Goal: Use online tool/utility: Utilize a website feature to perform a specific function

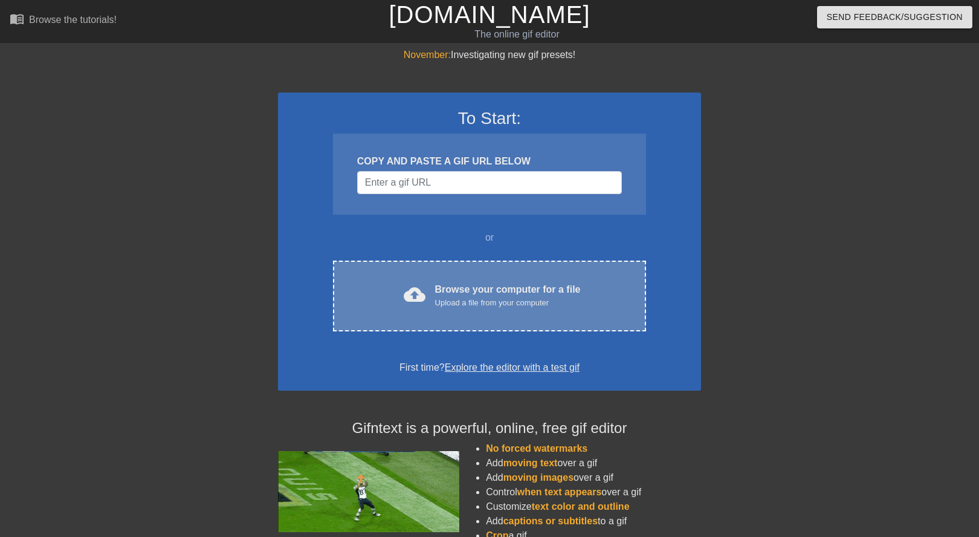
click at [428, 279] on div "cloud_upload Browse your computer for a file Upload a file from your computer C…" at bounding box center [489, 296] width 313 height 71
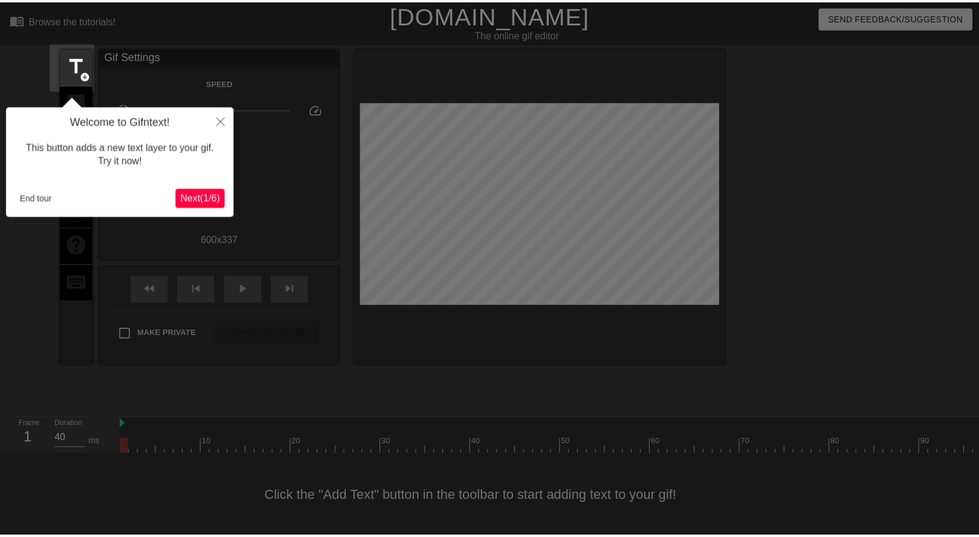
scroll to position [11, 0]
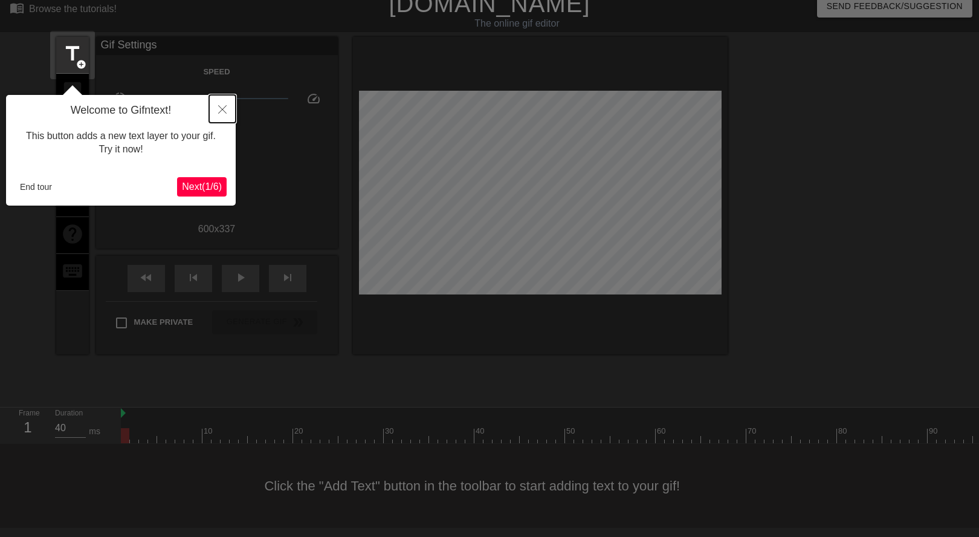
click at [218, 120] on button "Close" at bounding box center [222, 109] width 27 height 28
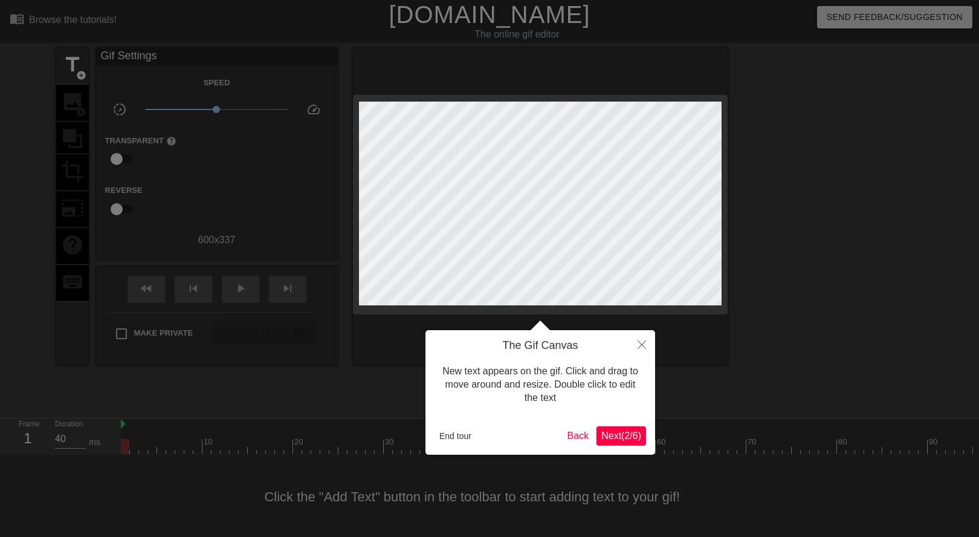
drag, startPoint x: 611, startPoint y: 419, endPoint x: 619, endPoint y: 422, distance: 8.7
click at [612, 419] on div "The Gif Canvas New text appears on the gif. Click and drag to move around and r…" at bounding box center [541, 392] width 230 height 125
drag, startPoint x: 623, startPoint y: 425, endPoint x: 633, endPoint y: 428, distance: 11.3
click at [623, 425] on div "The Gif Canvas New text appears on the gif. Click and drag to move around and r…" at bounding box center [541, 392] width 230 height 125
click at [629, 432] on span "Next ( 2 / 6 )" at bounding box center [621, 435] width 40 height 10
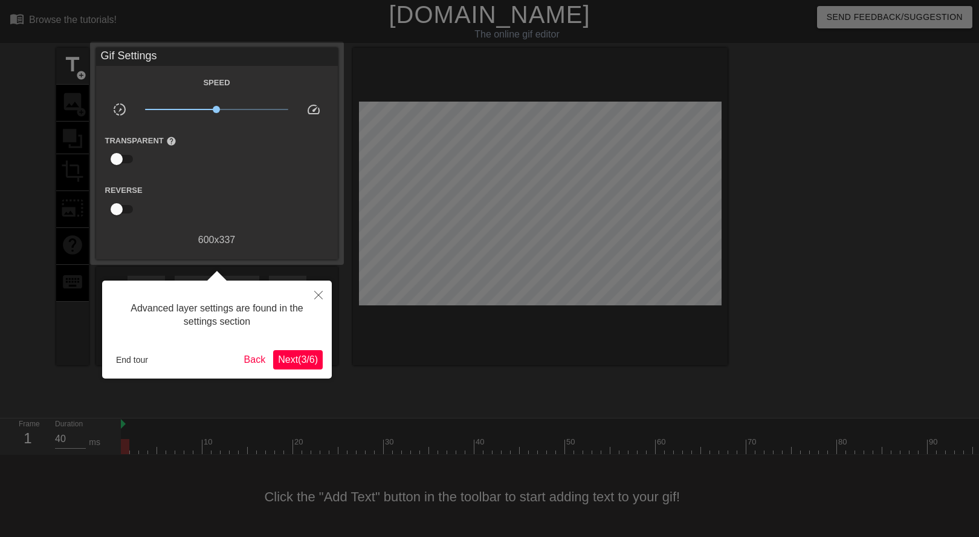
scroll to position [11, 0]
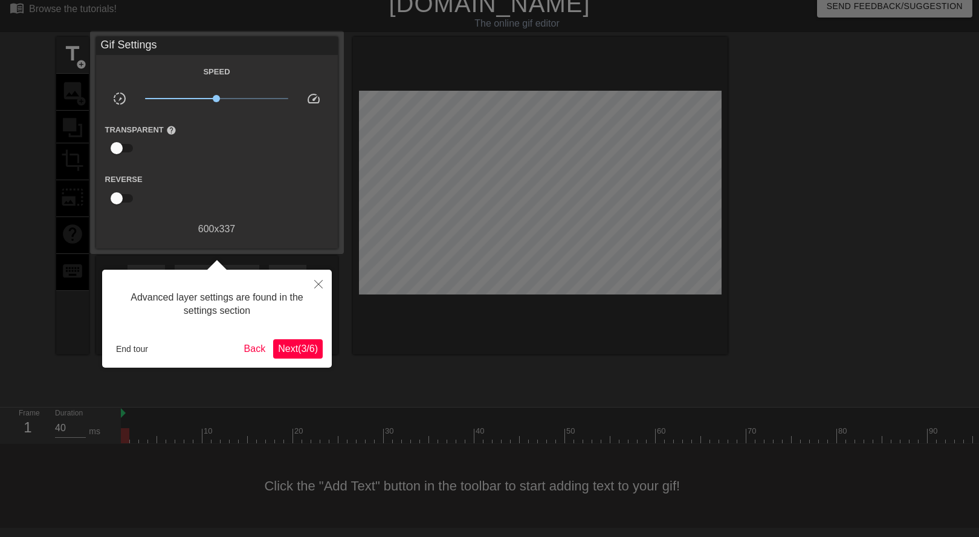
click at [309, 335] on div "Advanced layer settings are found in the settings section End tour Back Next ( …" at bounding box center [217, 319] width 230 height 98
click at [322, 341] on button "Next ( 3 / 6 )" at bounding box center [298, 348] width 50 height 19
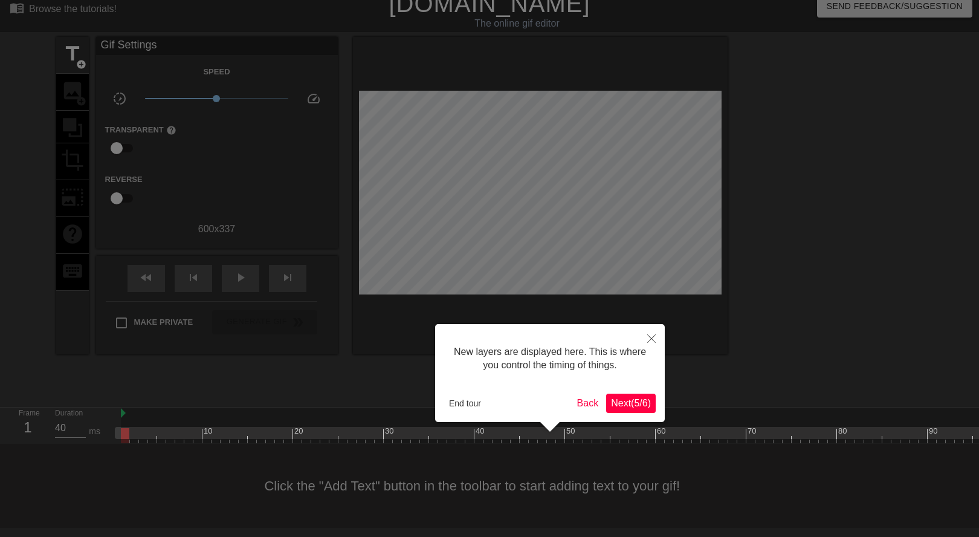
scroll to position [10, 0]
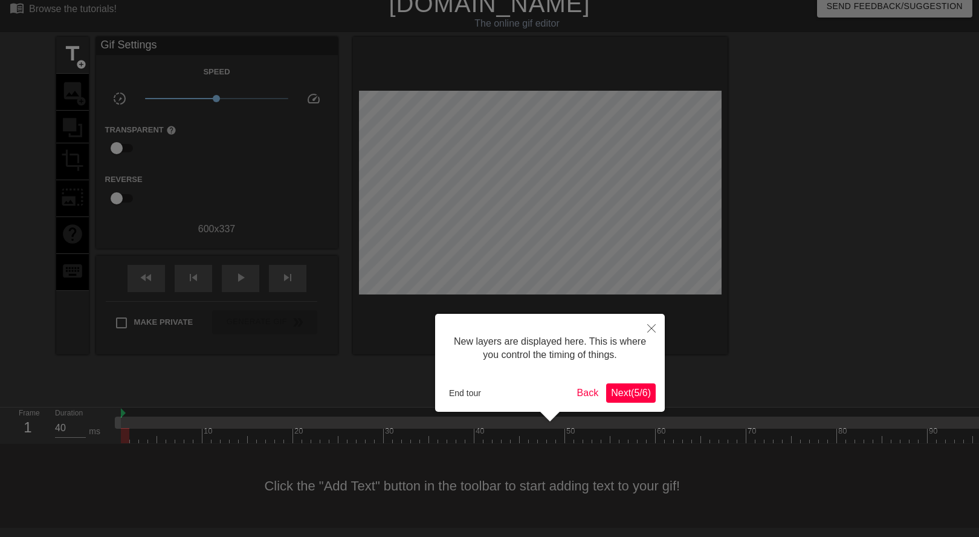
click at [626, 390] on span "Next ( 5 / 6 )" at bounding box center [631, 392] width 40 height 10
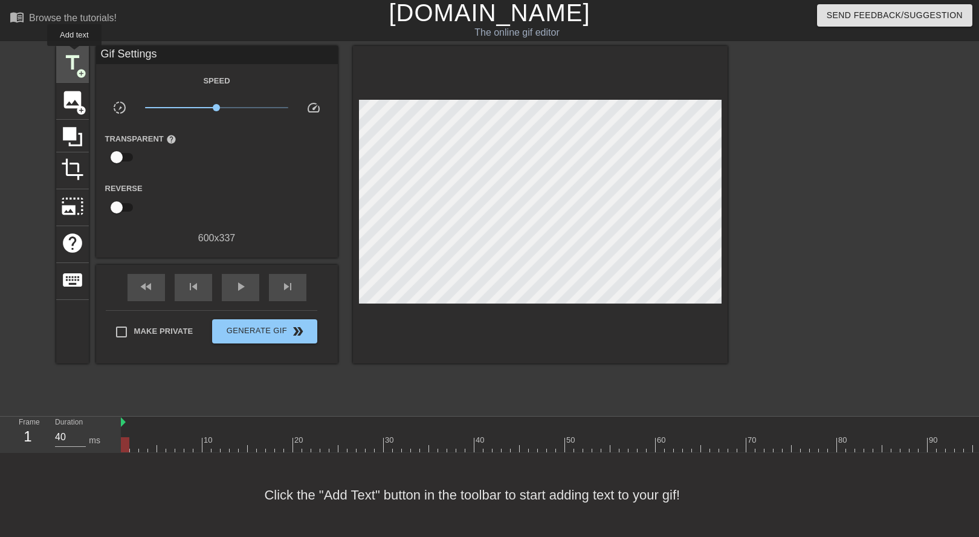
click at [75, 54] on span "title" at bounding box center [72, 62] width 23 height 23
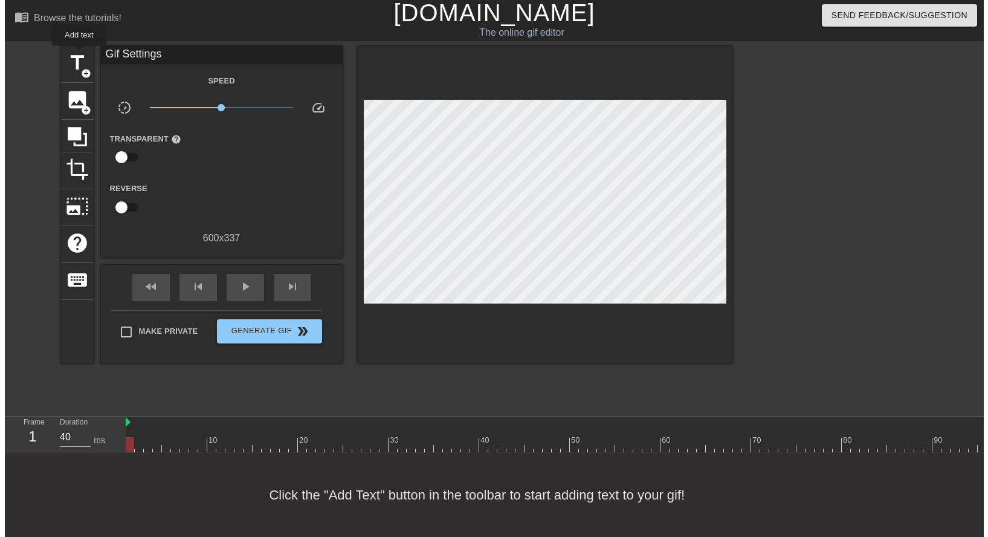
scroll to position [0, 0]
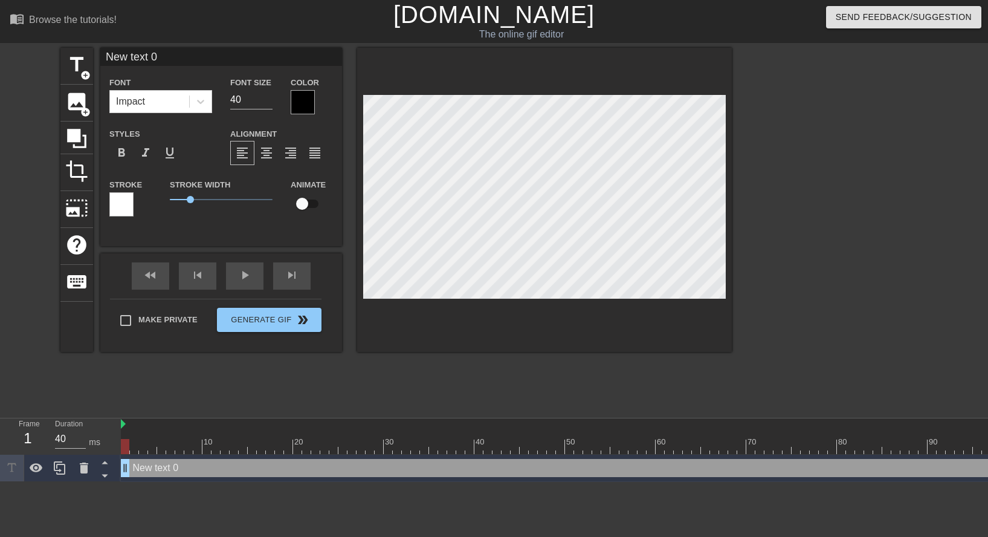
click at [303, 101] on div at bounding box center [303, 102] width 24 height 24
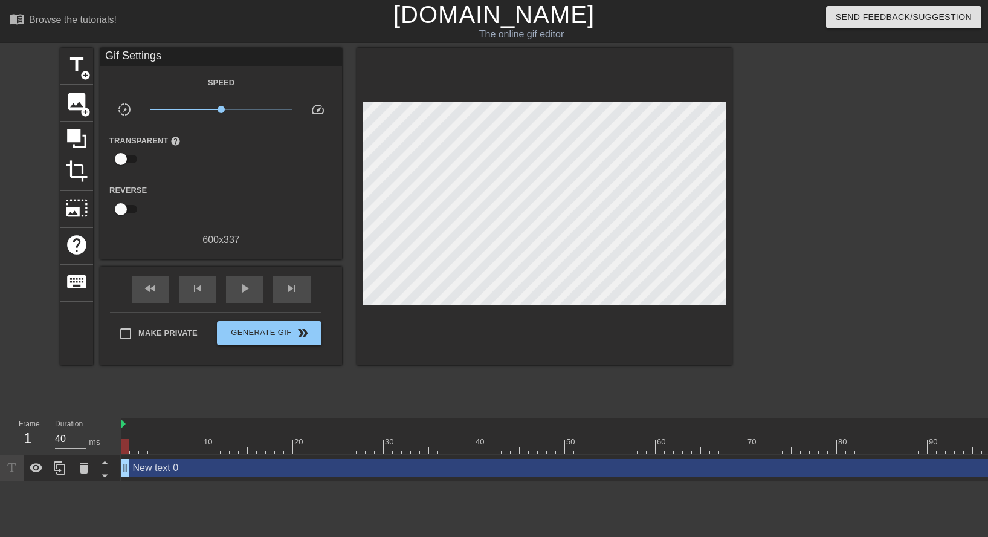
drag, startPoint x: 291, startPoint y: 81, endPoint x: 274, endPoint y: 73, distance: 18.9
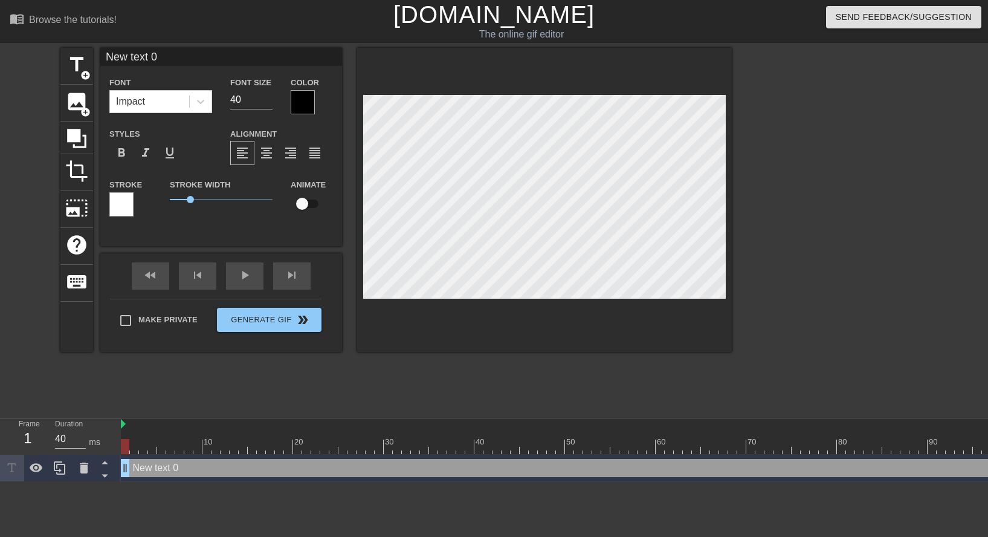
click at [307, 106] on div at bounding box center [303, 102] width 24 height 24
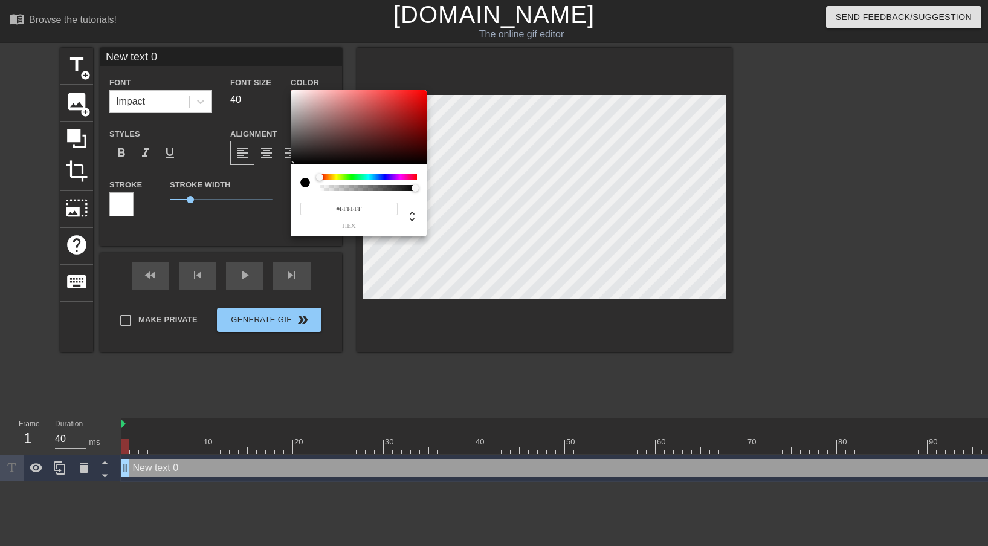
drag, startPoint x: 306, startPoint y: 114, endPoint x: 248, endPoint y: 76, distance: 69.1
click at [248, 76] on div "#FFFFFF hex" at bounding box center [494, 273] width 988 height 546
type input "#FFFFFF"
drag, startPoint x: 307, startPoint y: 94, endPoint x: 236, endPoint y: 54, distance: 81.5
click at [236, 54] on div "#FFFFFF hex" at bounding box center [494, 273] width 988 height 546
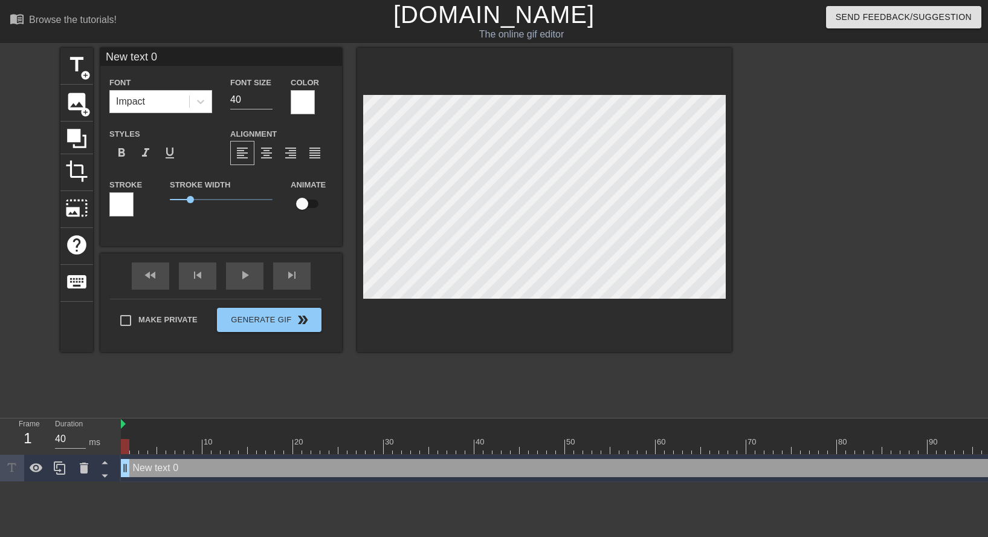
scroll to position [2, 1]
type input "I"
type textarea "I"
type input "I'"
type textarea "I'"
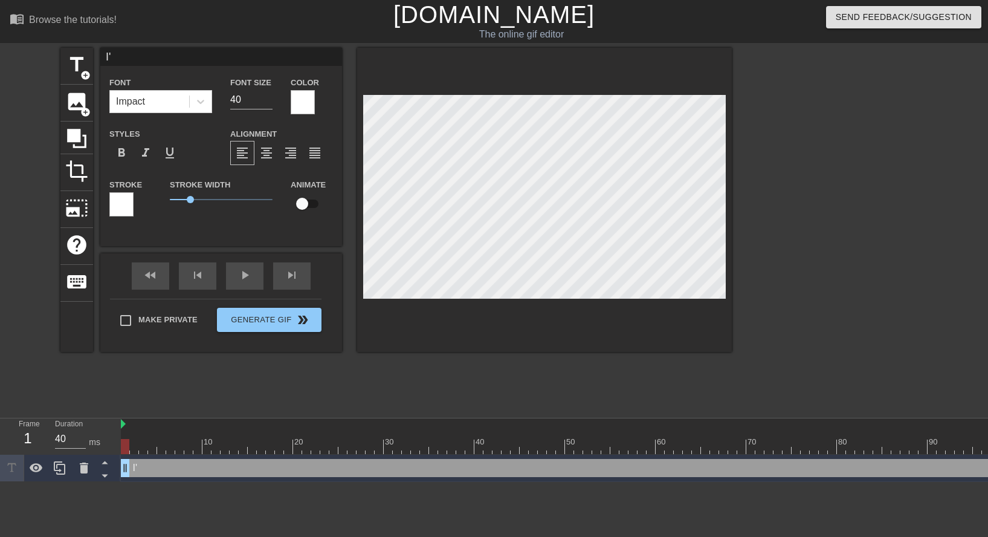
type input "I'm"
type textarea "I'm"
type input "I'm"
type textarea "I'm"
type input "I'm A"
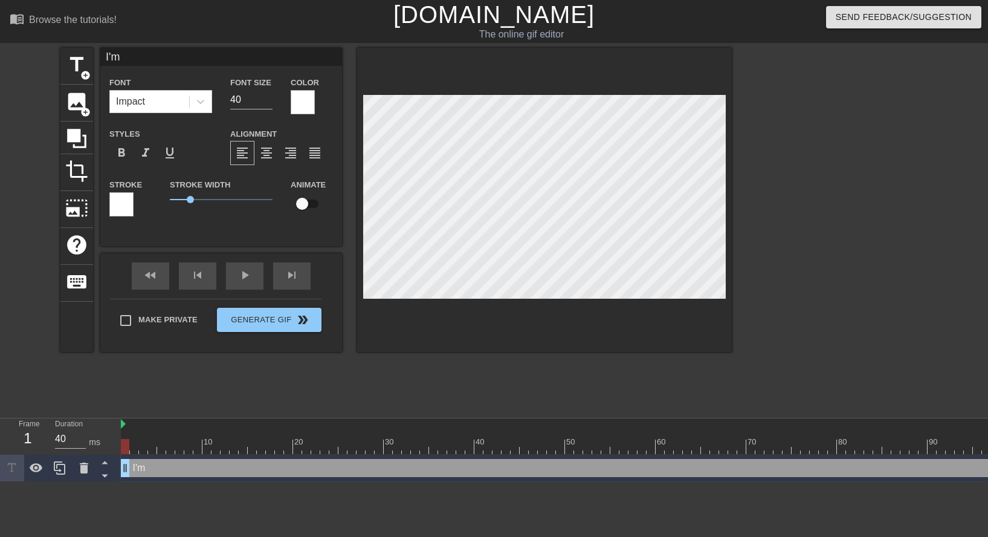
type textarea "I'm A"
type input "I'm Aa"
type textarea "I'm Aa"
type input "I'm Aar"
type textarea "I'm Aar"
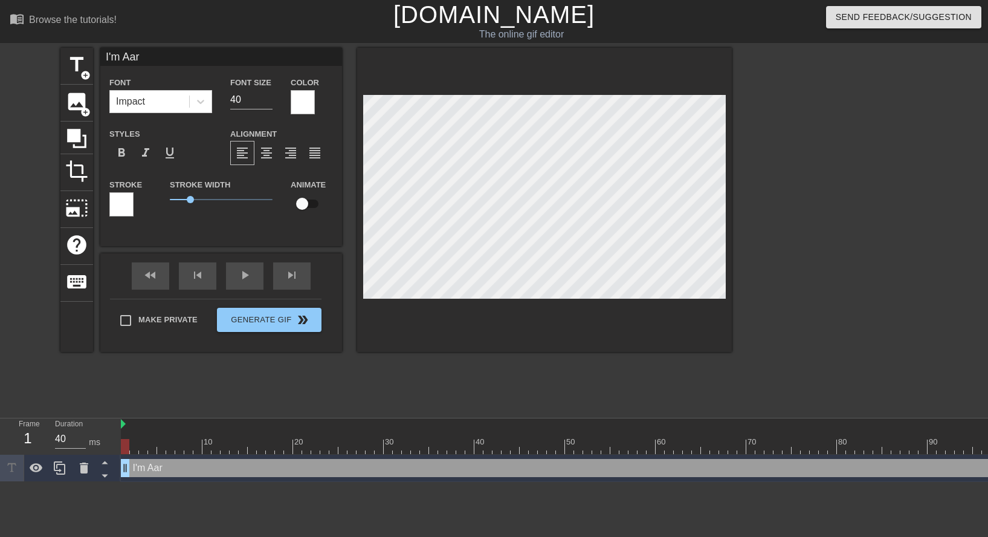
type input "I'm Aaro"
type textarea "I'm Aaro"
type input "I'm [PERSON_NAME]"
type textarea "I'm [PERSON_NAME]"
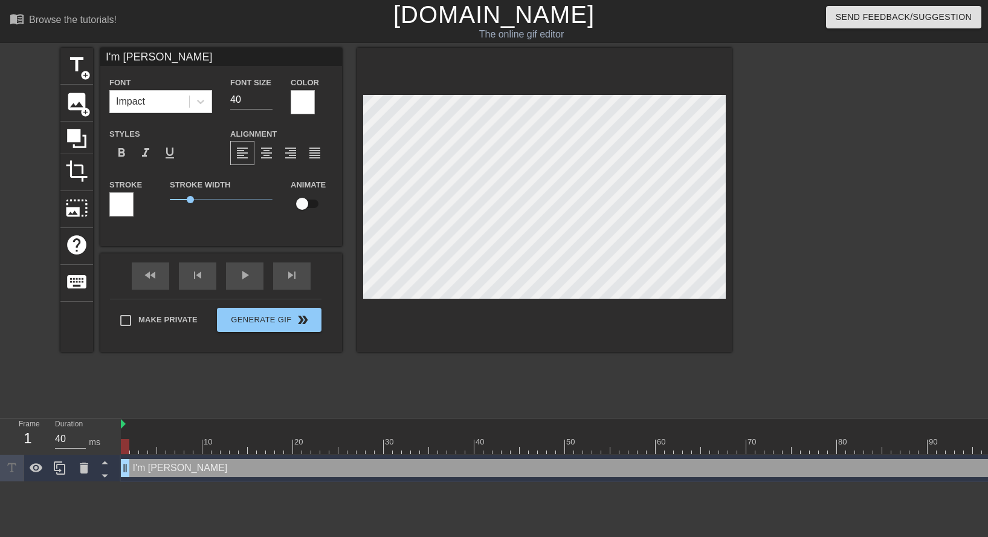
click at [311, 98] on div at bounding box center [303, 102] width 24 height 24
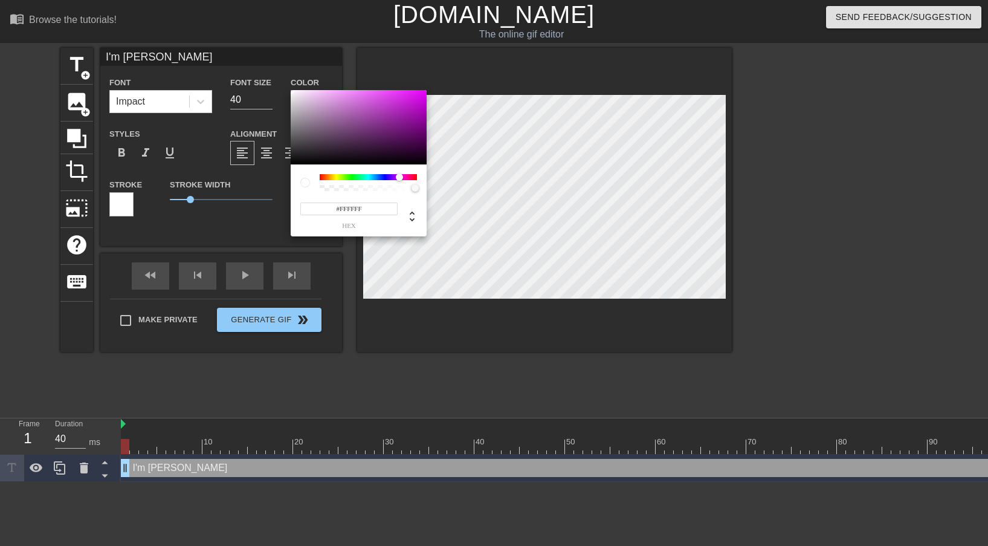
click at [401, 177] on div at bounding box center [368, 177] width 97 height 6
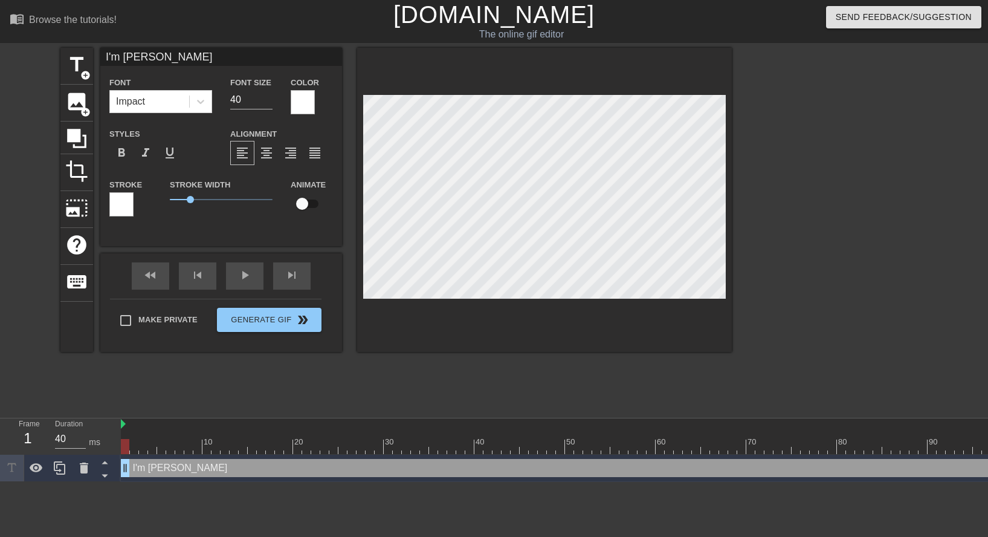
click at [305, 101] on div at bounding box center [303, 102] width 24 height 24
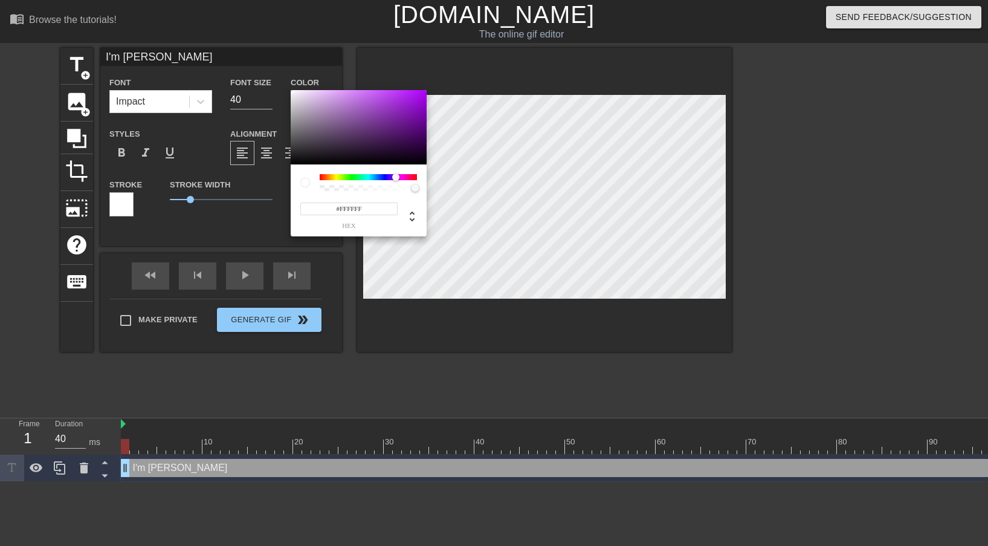
click at [396, 180] on div at bounding box center [368, 177] width 97 height 6
click at [397, 179] on div at bounding box center [396, 176] width 7 height 7
click at [398, 177] on div at bounding box center [398, 176] width 7 height 7
drag, startPoint x: 416, startPoint y: 108, endPoint x: 418, endPoint y: 90, distance: 18.2
click at [418, 90] on div at bounding box center [359, 127] width 136 height 75
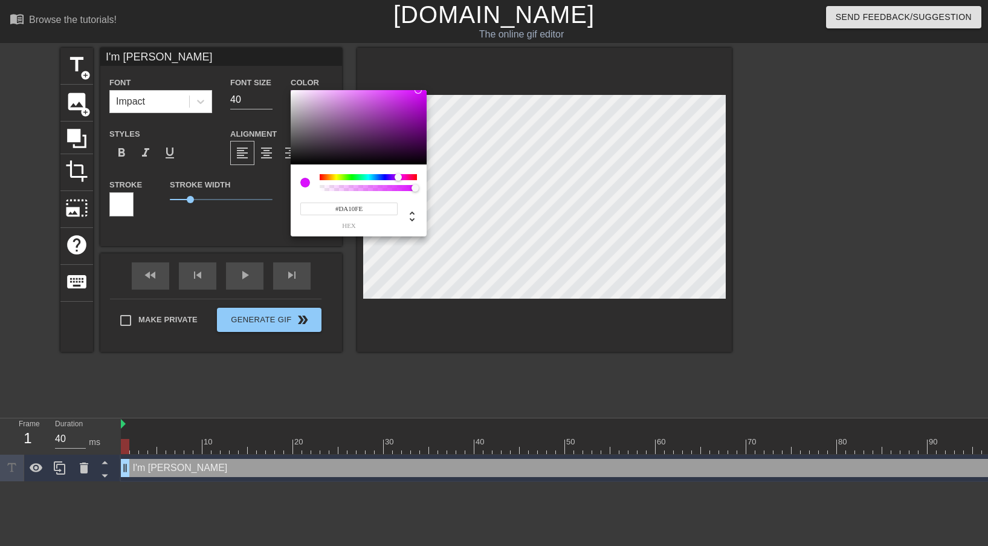
click at [418, 90] on div at bounding box center [418, 89] width 7 height 7
type input "218"
drag, startPoint x: 405, startPoint y: 189, endPoint x: 395, endPoint y: 188, distance: 9.7
click at [395, 188] on div at bounding box center [369, 188] width 94 height 6
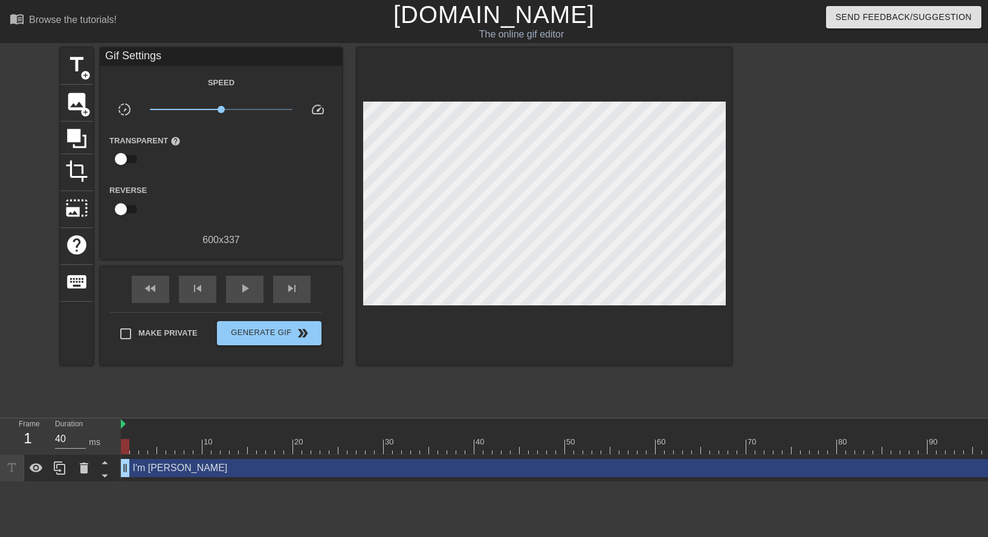
click at [822, 286] on div at bounding box center [836, 229] width 181 height 363
click at [775, 227] on div at bounding box center [836, 229] width 181 height 363
click at [291, 339] on button "Generate Gif double_arrow" at bounding box center [269, 333] width 105 height 24
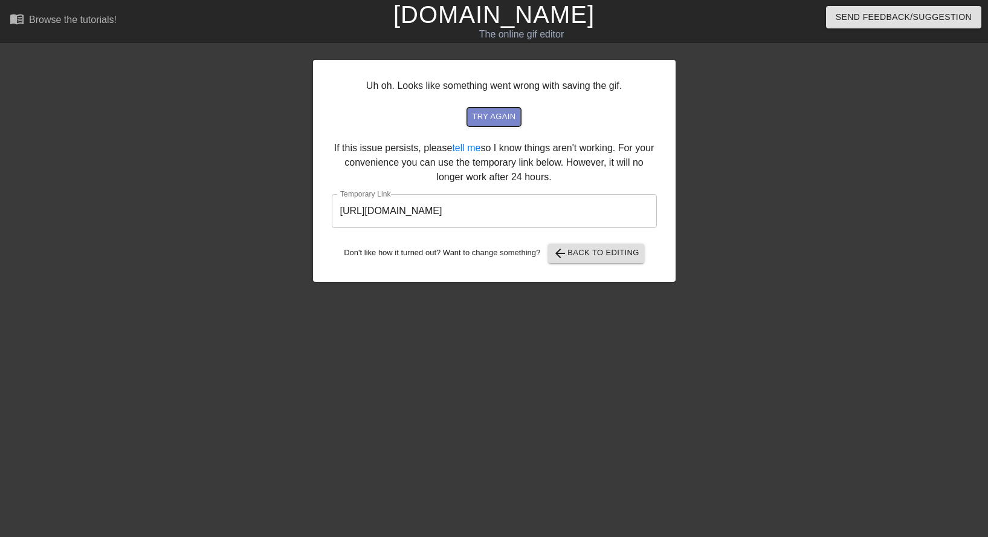
click at [490, 123] on span "try again" at bounding box center [494, 117] width 44 height 14
